Goal: Task Accomplishment & Management: Use online tool/utility

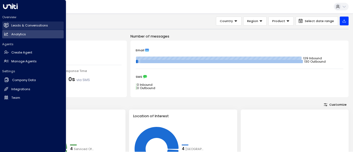
click at [32, 26] on h2 "Leads & Conversations" at bounding box center [29, 25] width 37 height 5
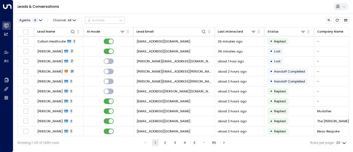
click at [29, 21] on span "Agents" at bounding box center [24, 20] width 11 height 3
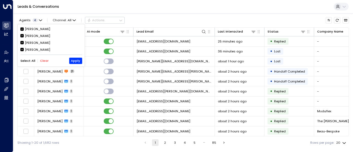
click at [46, 60] on button "Clear" at bounding box center [44, 61] width 9 height 4
click at [38, 43] on div "[PERSON_NAME]" at bounding box center [37, 43] width 25 height 5
click at [76, 62] on button "Apply" at bounding box center [75, 61] width 13 height 6
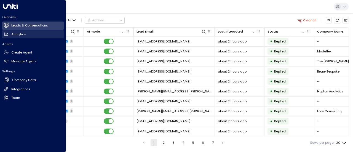
click at [15, 34] on h2 "Analytics" at bounding box center [18, 34] width 15 height 5
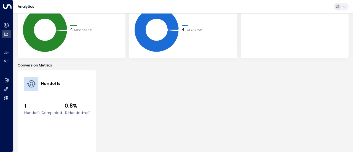
scroll to position [139, 0]
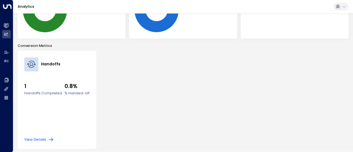
click at [44, 141] on button "View Details" at bounding box center [39, 140] width 30 height 6
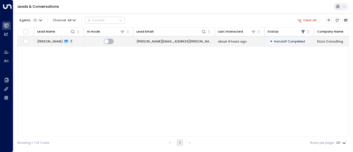
click at [220, 40] on span "about 4 hours ago" at bounding box center [232, 41] width 29 height 4
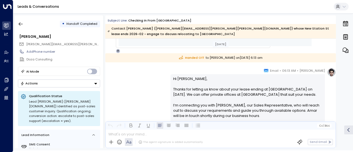
scroll to position [300, 0]
